Goal: Understand process/instructions

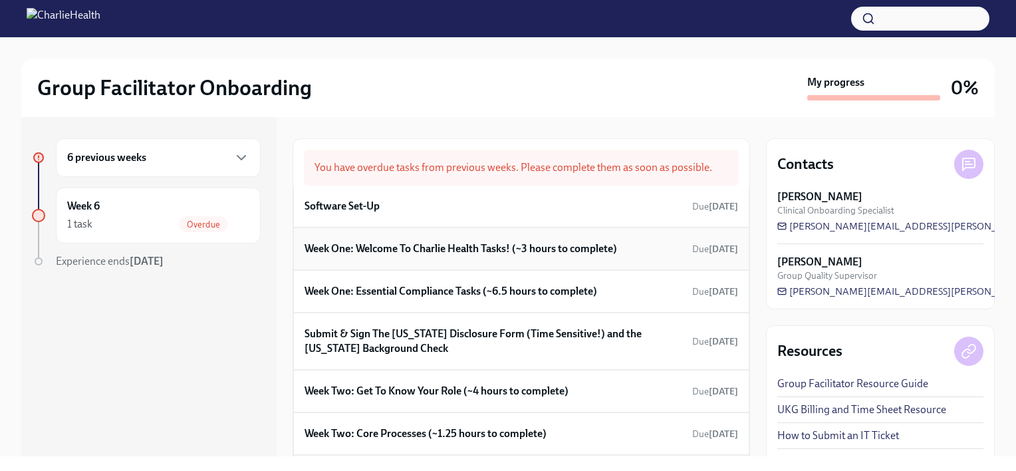
click at [448, 247] on h6 "Week One: Welcome To Charlie Health Tasks! (~3 hours to complete)" at bounding box center [460, 248] width 312 height 15
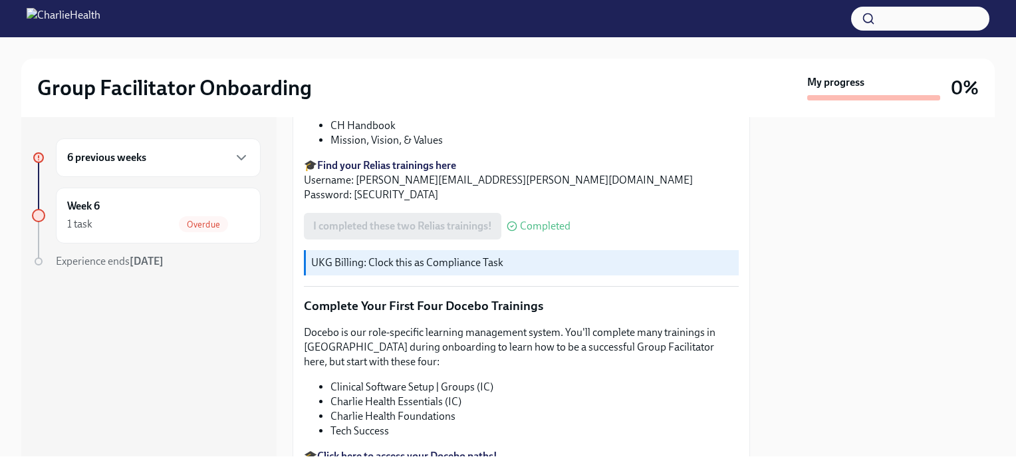
scroll to position [1785, 0]
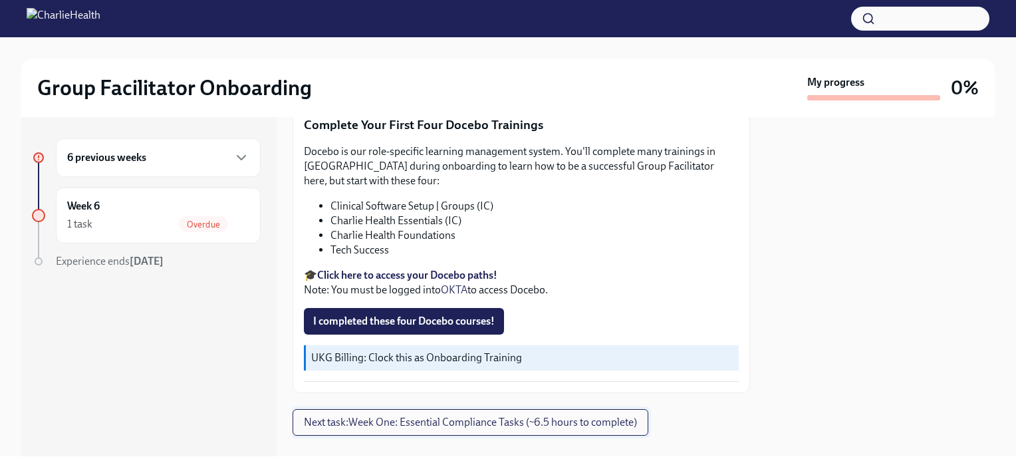
click at [359, 416] on span "Next task : Week One: Essential Compliance Tasks (~6.5 hours to complete)" at bounding box center [470, 422] width 333 height 13
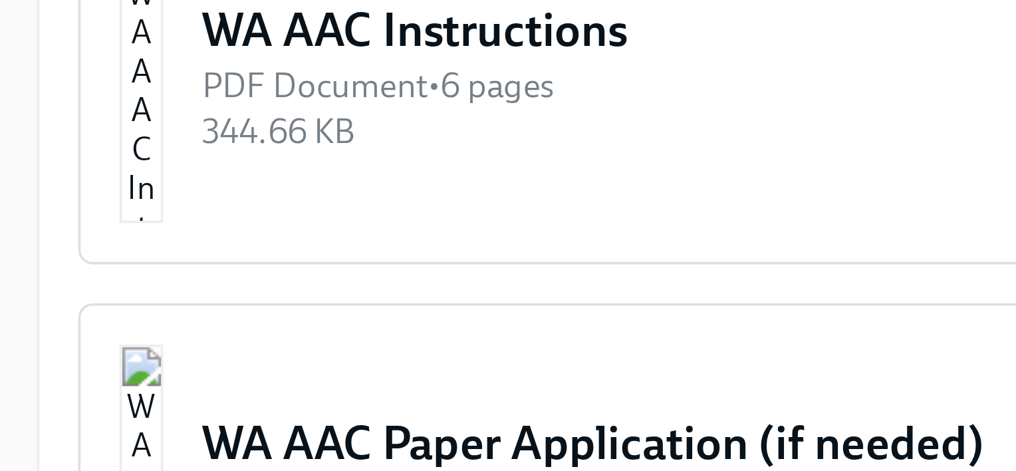
scroll to position [1200, 0]
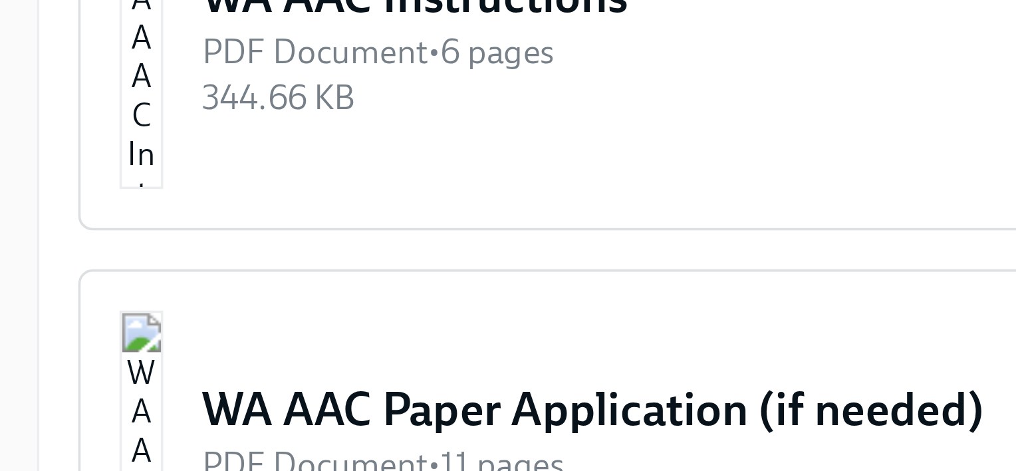
click at [388, 328] on div "PDF Document • 11 pages" at bounding box center [533, 334] width 390 height 13
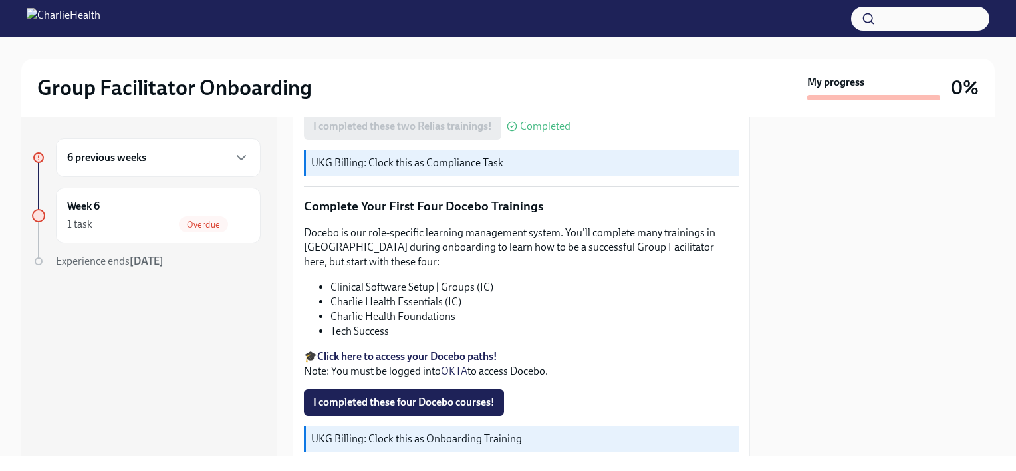
scroll to position [1785, 0]
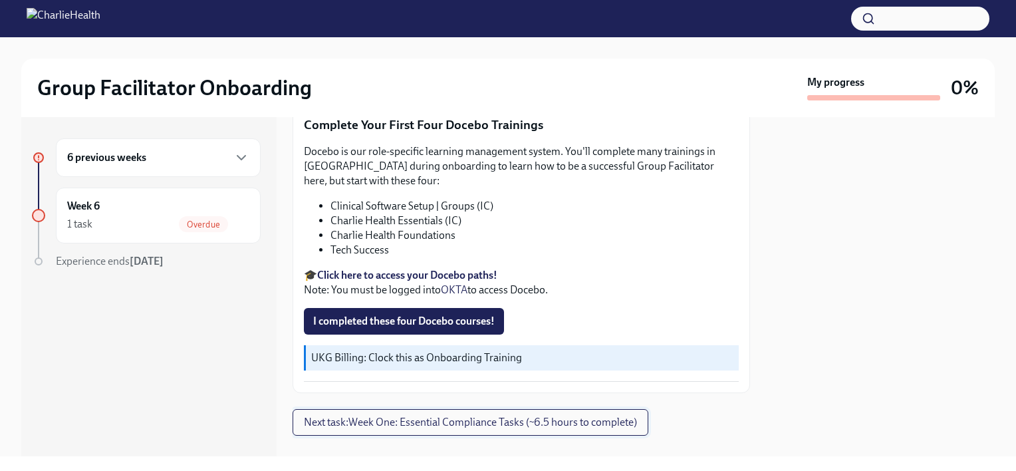
click at [449, 416] on span "Next task : Week One: Essential Compliance Tasks (~6.5 hours to complete)" at bounding box center [470, 422] width 333 height 13
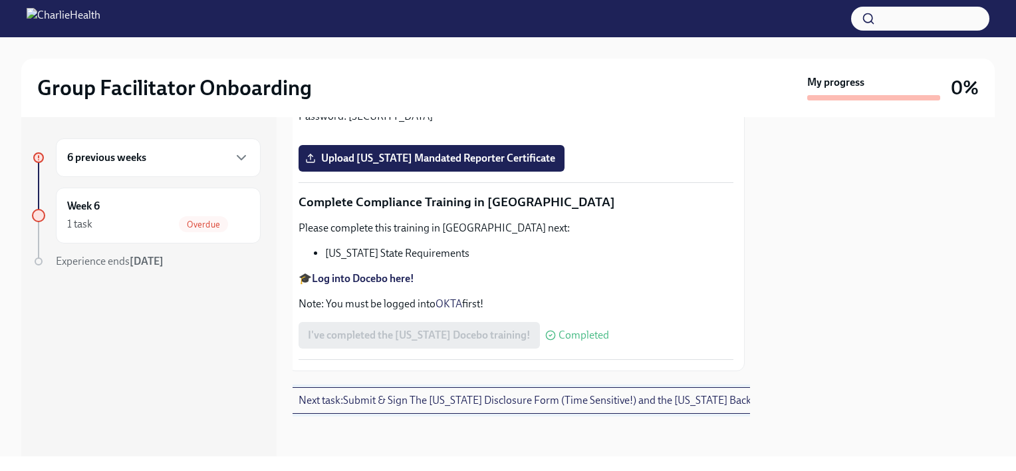
scroll to position [2962, 53]
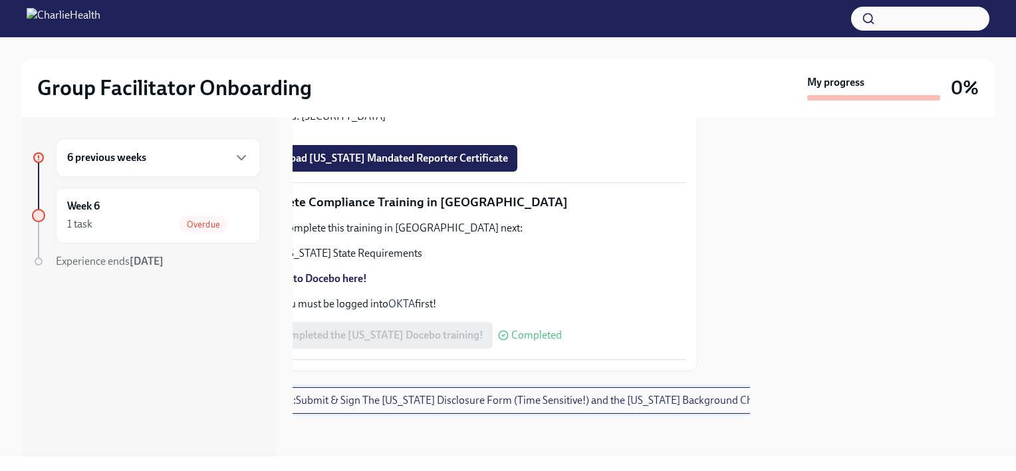
click at [511, 394] on span "Next task : Submit & Sign The [US_STATE] Disclosure Form (Time Sensitive!) and …" at bounding box center [509, 400] width 517 height 13
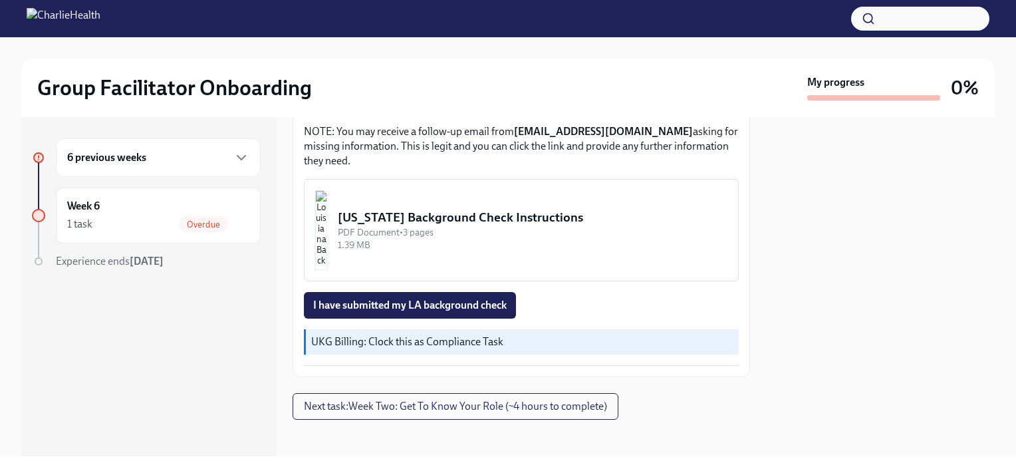
scroll to position [512, 0]
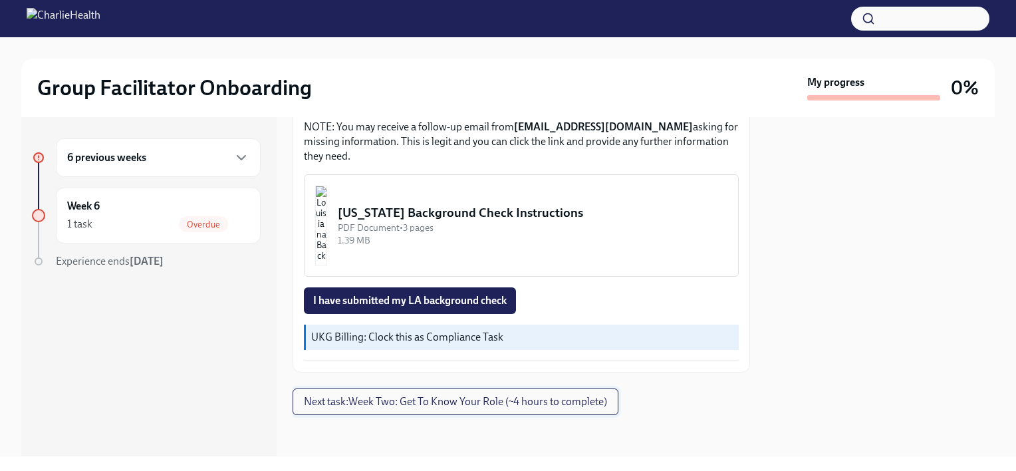
click at [443, 400] on span "Next task : Week Two: Get To Know Your Role (~4 hours to complete)" at bounding box center [455, 401] width 303 height 13
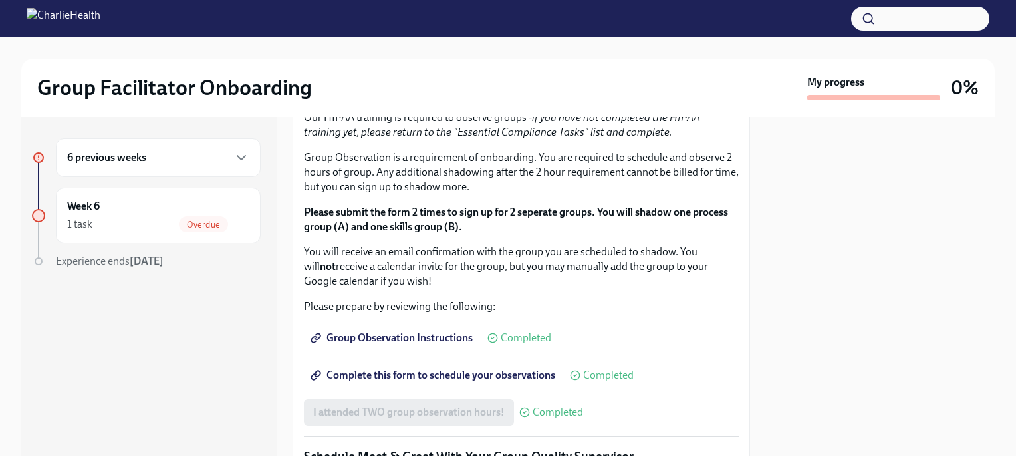
scroll to position [704, 0]
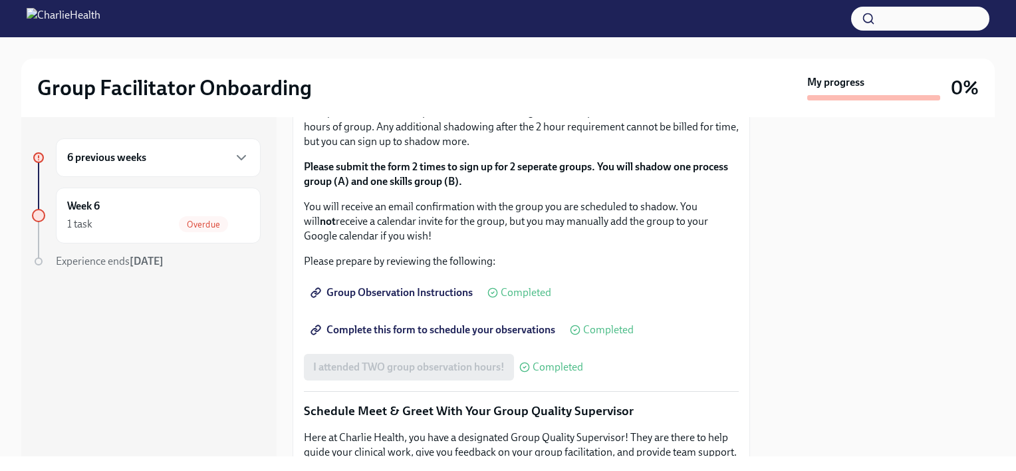
scroll to position [758, 0]
